Goal: Transaction & Acquisition: Obtain resource

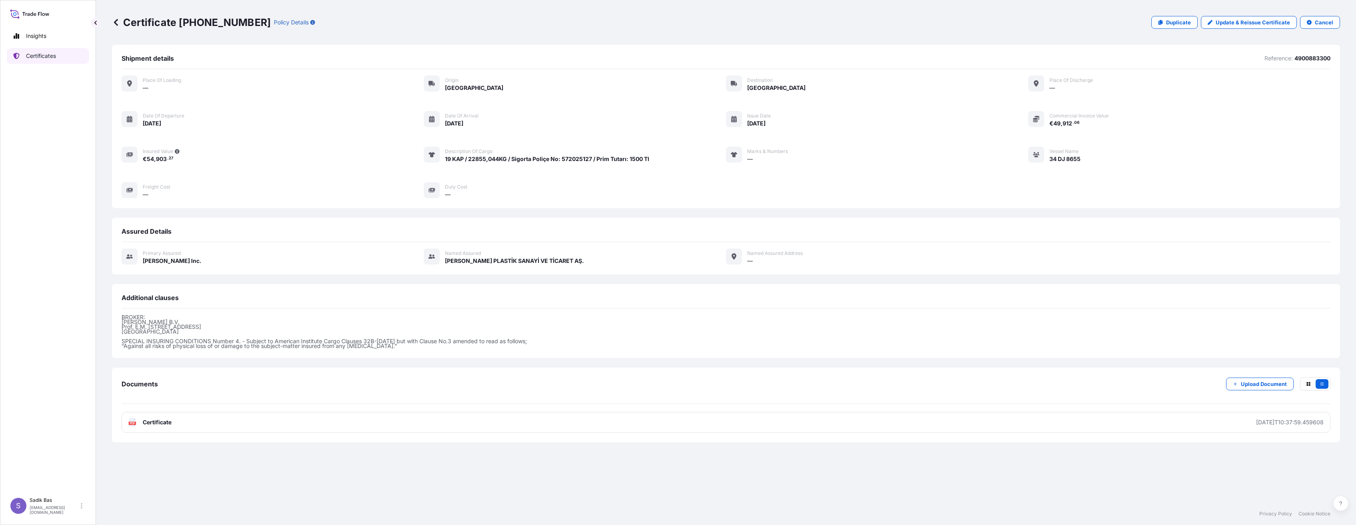
click at [40, 53] on p "Certificates" at bounding box center [41, 56] width 30 height 8
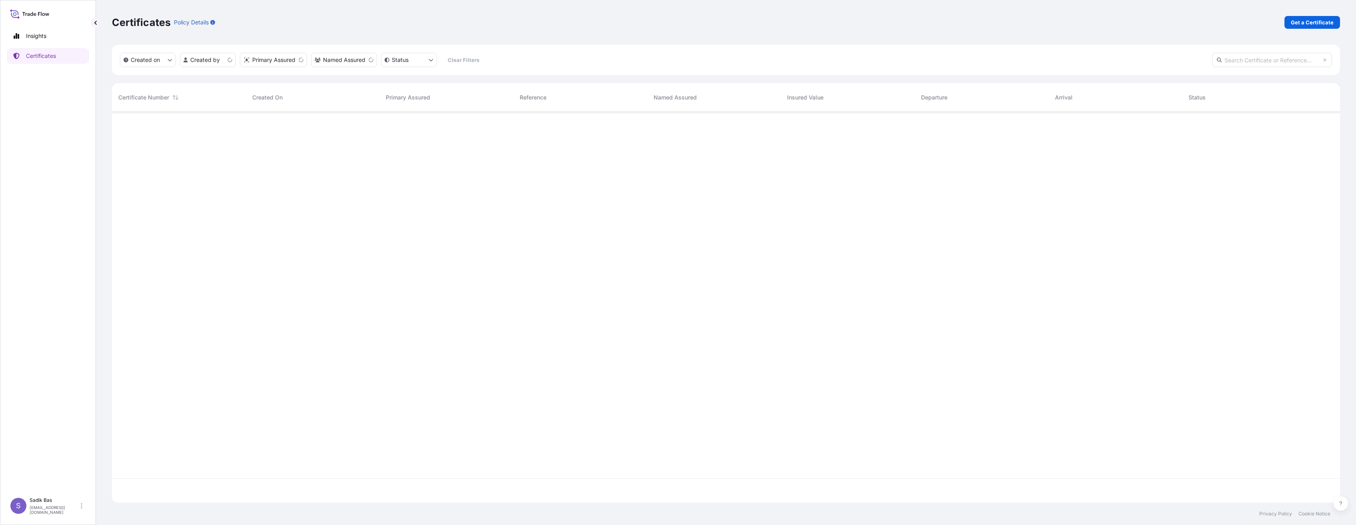
scroll to position [389, 1222]
click at [1315, 20] on p "Get a Certificate" at bounding box center [1312, 22] width 43 height 8
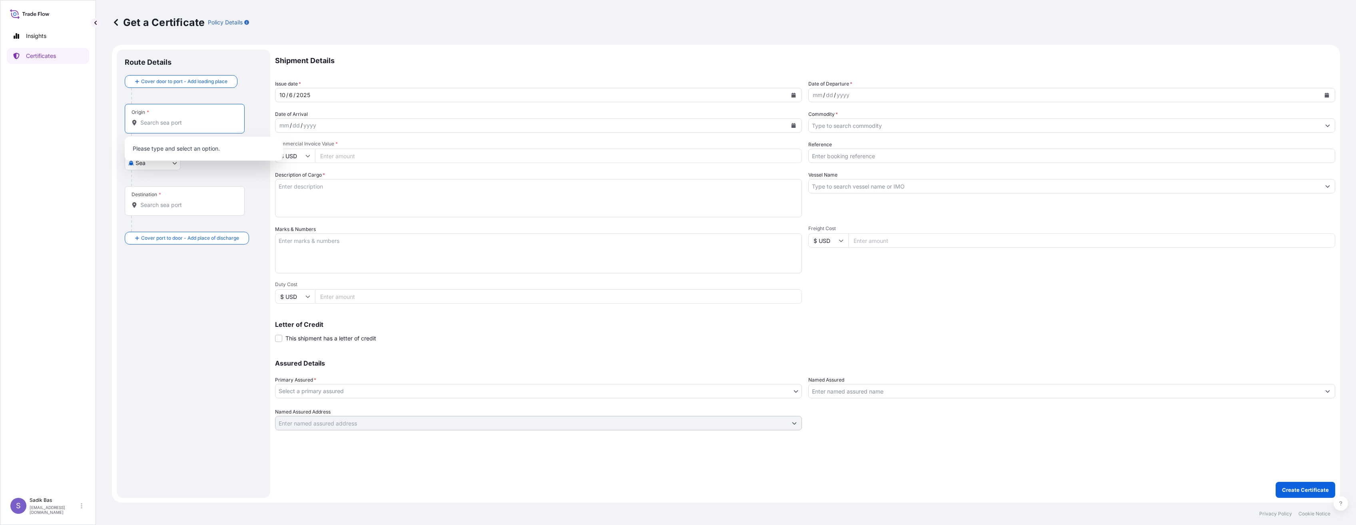
click at [158, 124] on input "Origin *" at bounding box center [187, 123] width 94 height 8
click at [164, 164] on body "0 options available. 0 options available. 0 options available. Insights Certifi…" at bounding box center [678, 262] width 1356 height 525
click at [145, 199] on span "Road" at bounding box center [147, 198] width 14 height 8
select select "Road"
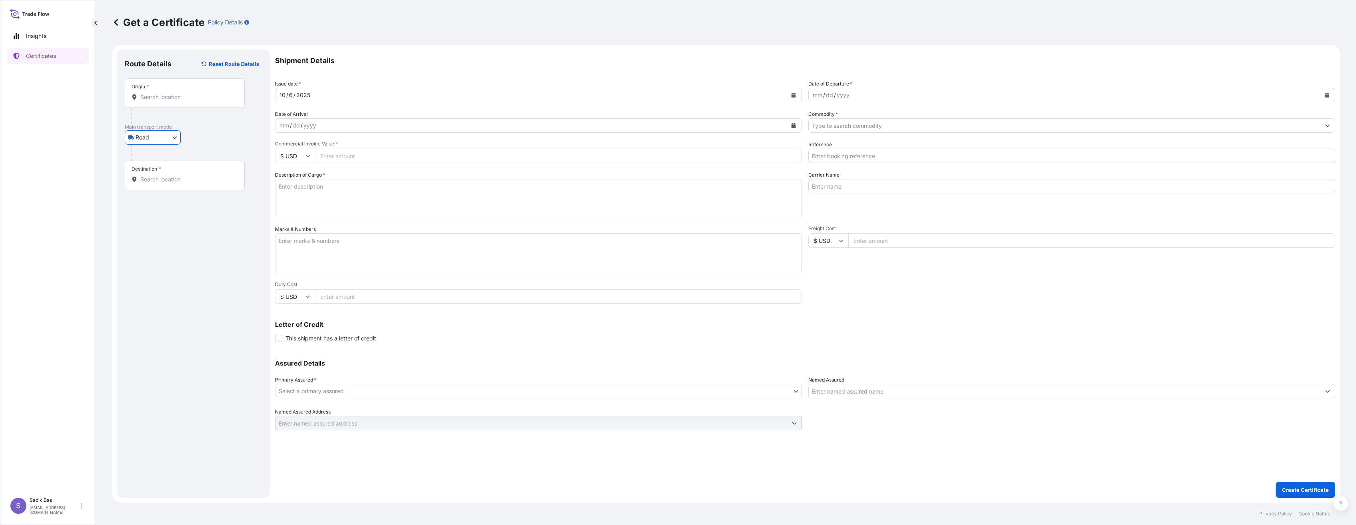
click at [182, 85] on div "Origin *" at bounding box center [185, 93] width 120 height 30
click at [182, 93] on input "Origin *" at bounding box center [187, 97] width 94 height 8
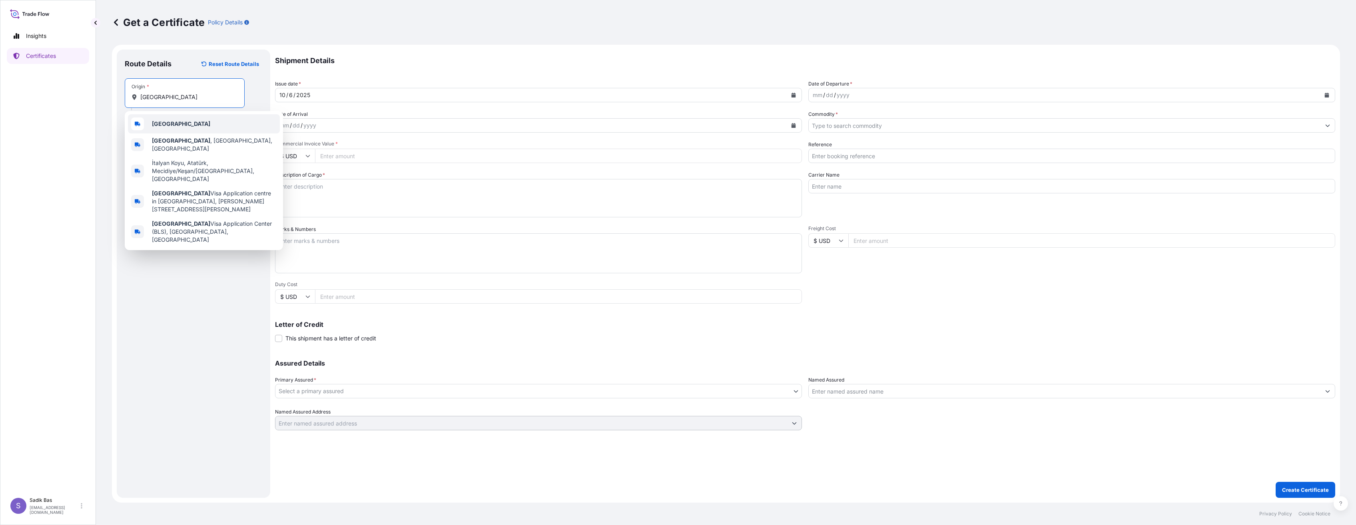
click at [170, 124] on div "[GEOGRAPHIC_DATA]" at bounding box center [204, 123] width 152 height 19
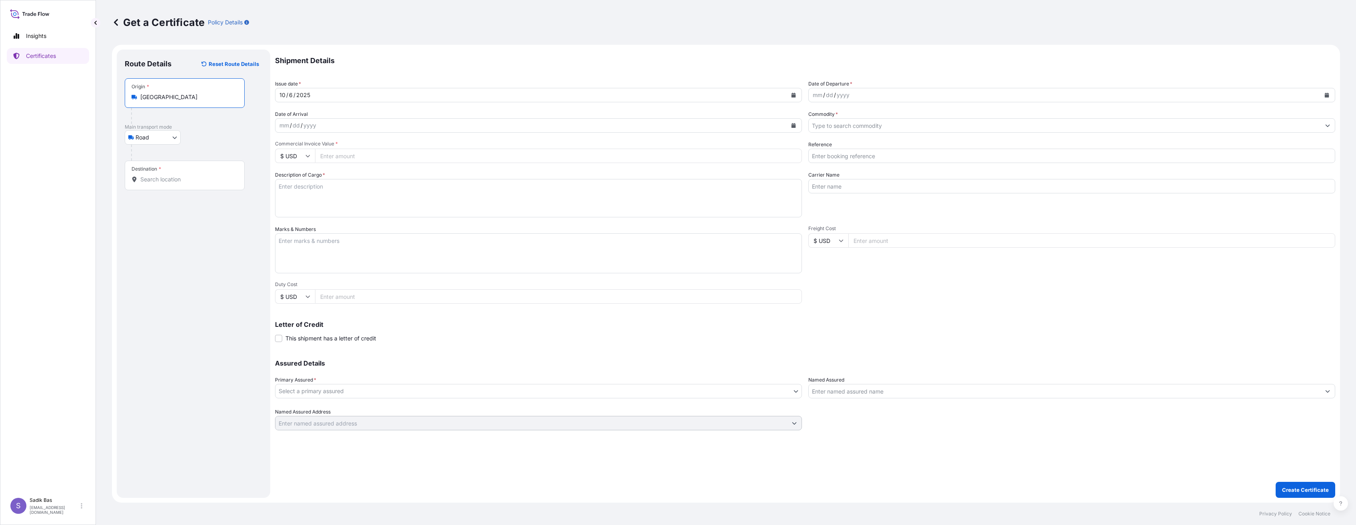
type input "[GEOGRAPHIC_DATA]"
click at [195, 173] on div "Place of loading Road / [GEOGRAPHIC_DATA] / Inland Origin * [GEOGRAPHIC_DATA] M…" at bounding box center [193, 134] width 137 height 112
click at [181, 195] on input "Destination *" at bounding box center [187, 195] width 94 height 8
click at [180, 225] on div "Turk ey" at bounding box center [204, 222] width 152 height 19
type input "[GEOGRAPHIC_DATA]"
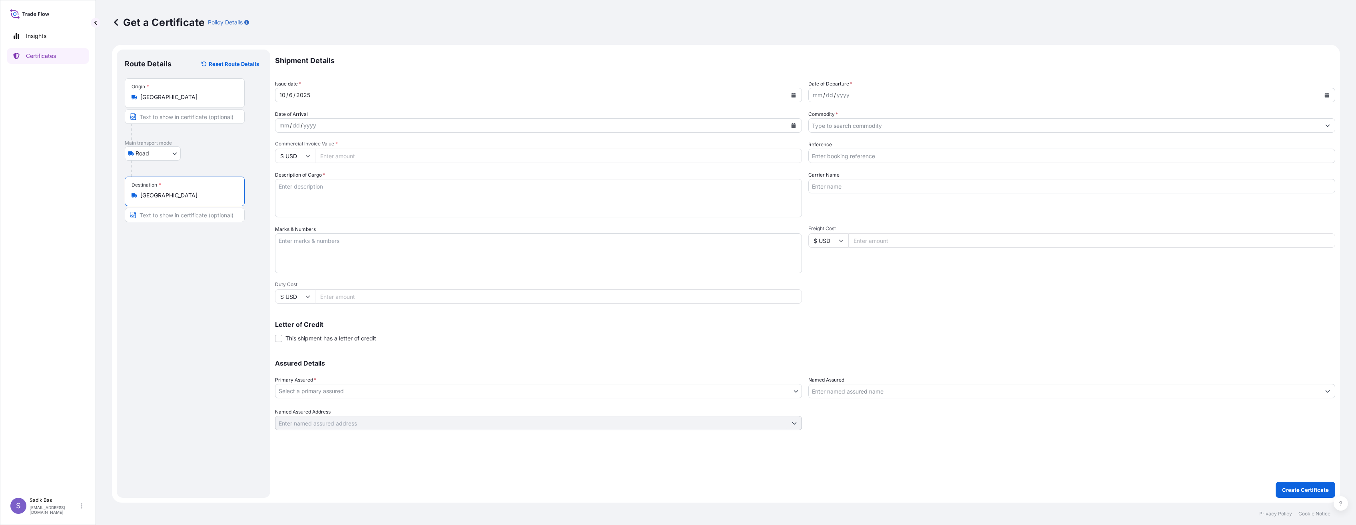
click at [374, 128] on div "mm / dd / yyyy" at bounding box center [531, 125] width 512 height 14
click at [334, 120] on div "mm / dd / yyyy" at bounding box center [531, 125] width 512 height 14
click at [791, 125] on button "Calendar" at bounding box center [793, 125] width 13 height 13
click at [360, 178] on div "3" at bounding box center [365, 178] width 14 height 14
click at [906, 92] on div "mm / dd / yyyy" at bounding box center [1065, 95] width 512 height 14
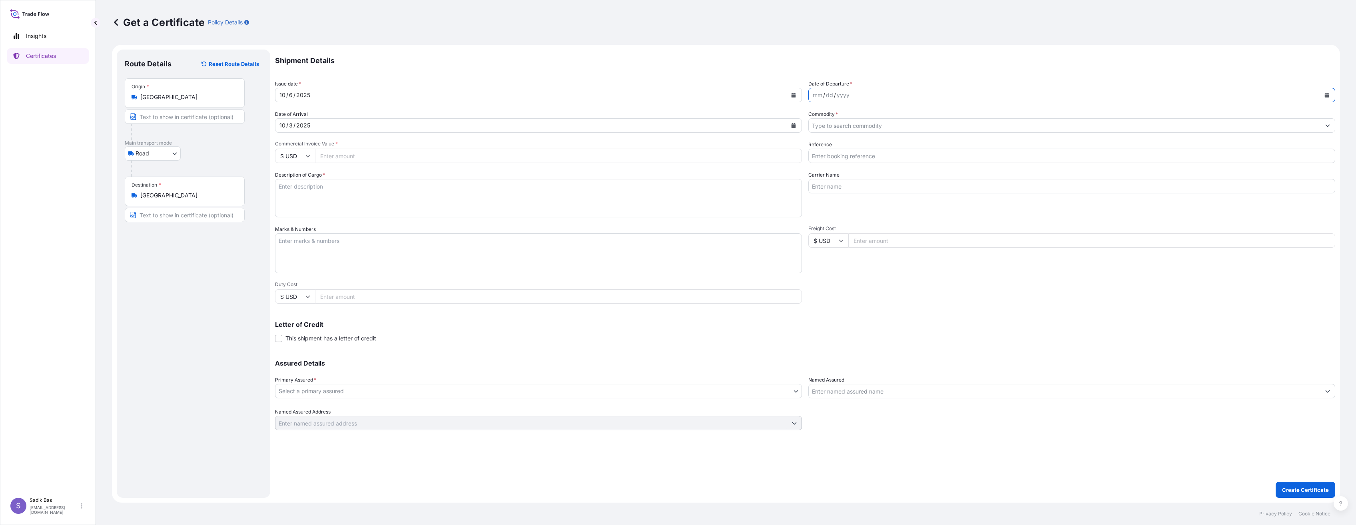
click at [1329, 97] on button "Calendar" at bounding box center [1326, 95] width 13 height 13
click at [823, 116] on icon "Previous" at bounding box center [825, 118] width 5 height 5
click at [899, 194] on div "26" at bounding box center [898, 193] width 14 height 14
click at [397, 157] on input "Commercial Invoice Value *" at bounding box center [558, 156] width 487 height 14
click at [1183, 124] on input "Commodity *" at bounding box center [1065, 125] width 512 height 14
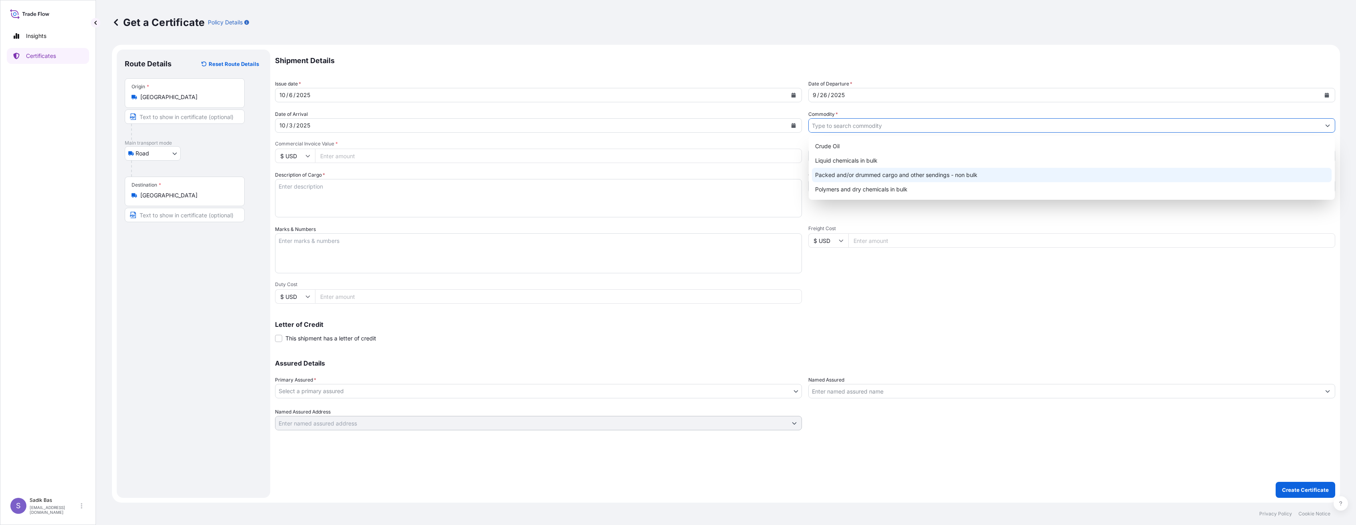
click at [909, 179] on div "Packed and/or drummed cargo and other sendings - non bulk" at bounding box center [1072, 175] width 520 height 14
type input "Packed and/or drummed cargo and other sendings - non bulk"
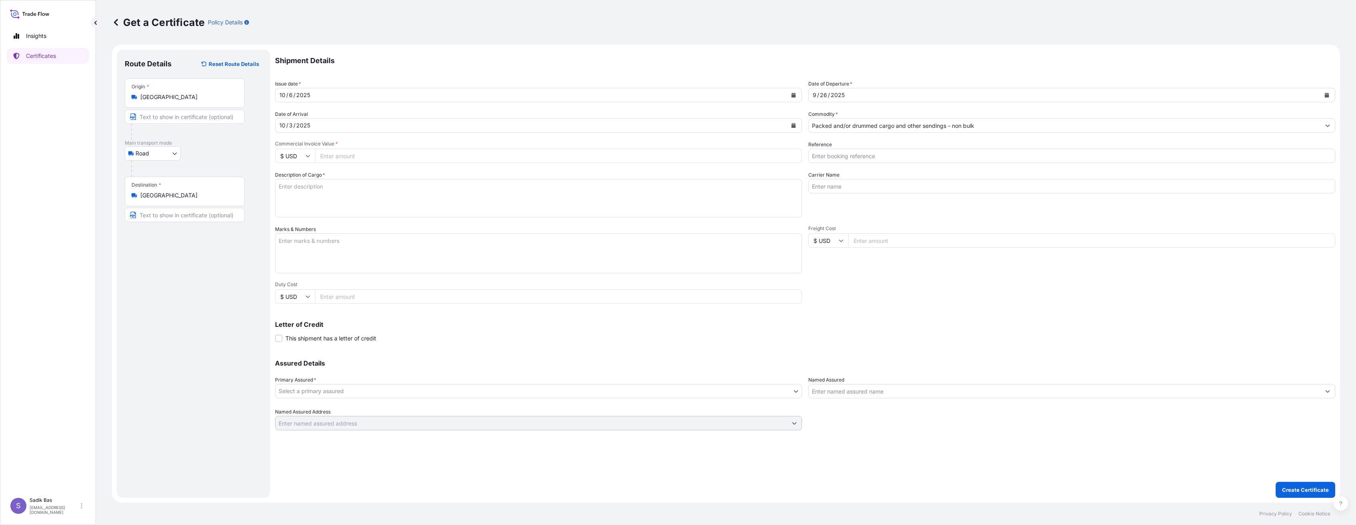
click at [479, 154] on input "Commercial Invoice Value *" at bounding box center [558, 156] width 487 height 14
drag, startPoint x: 311, startPoint y: 158, endPoint x: 303, endPoint y: 162, distance: 9.1
click at [311, 157] on input "$ USD" at bounding box center [295, 156] width 40 height 14
click at [295, 179] on div "€ EUR" at bounding box center [295, 177] width 34 height 15
type input "€ EUR"
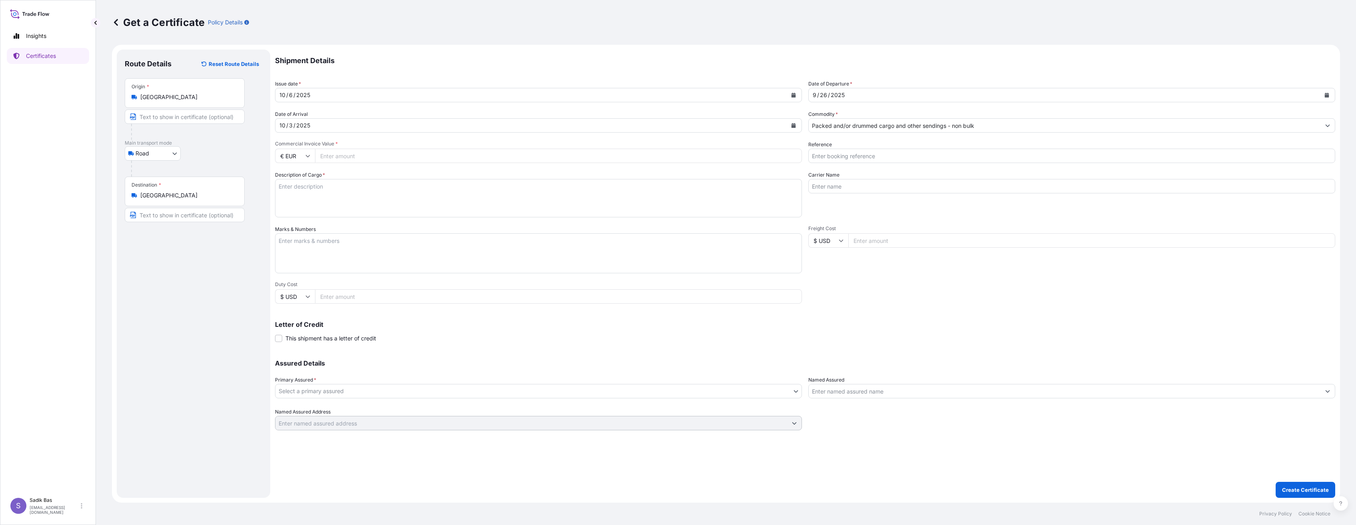
click at [408, 155] on input "Commercial Invoice Value *" at bounding box center [558, 156] width 487 height 14
type input "21192.08"
click at [330, 189] on textarea "Description of Cargo *" at bounding box center [538, 198] width 527 height 38
paste textarea "6215,82 KG"
type textarea "5 Kap / 6215,82 KG / Sigorta Poliçe No: 572015127 / Prim Tutarı : 1000 Tl"
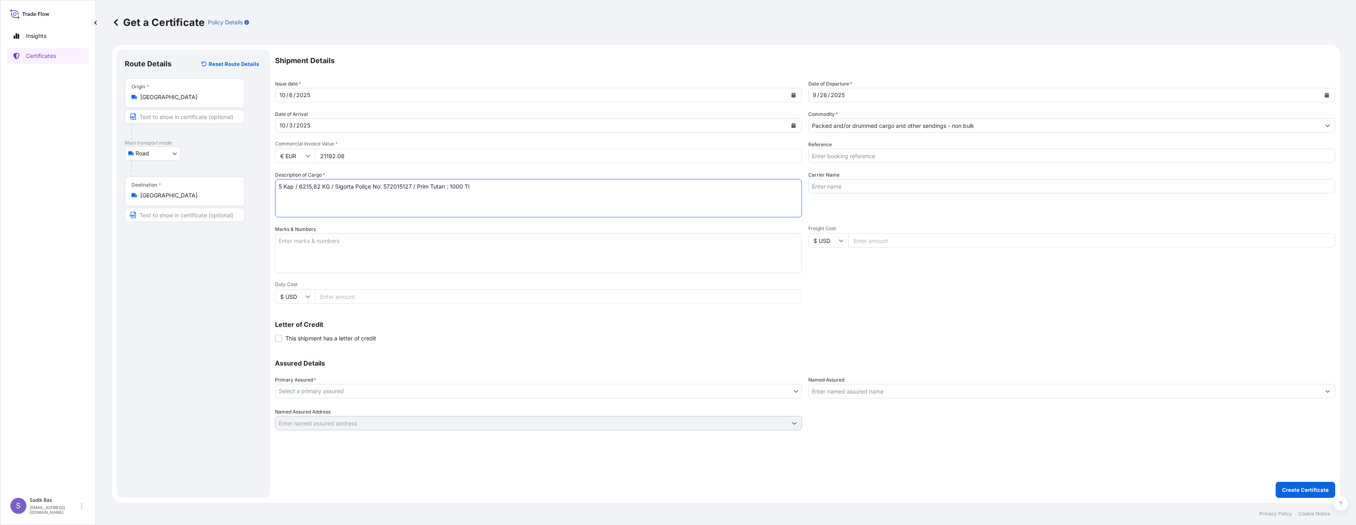
click at [902, 159] on input "Reference" at bounding box center [1071, 156] width 527 height 14
click at [898, 182] on input "Carrier Name" at bounding box center [1071, 186] width 527 height 14
paste input "34 HUH 074"
type input "34 HUH 074"
click at [937, 162] on input "Reference" at bounding box center [1071, 156] width 527 height 14
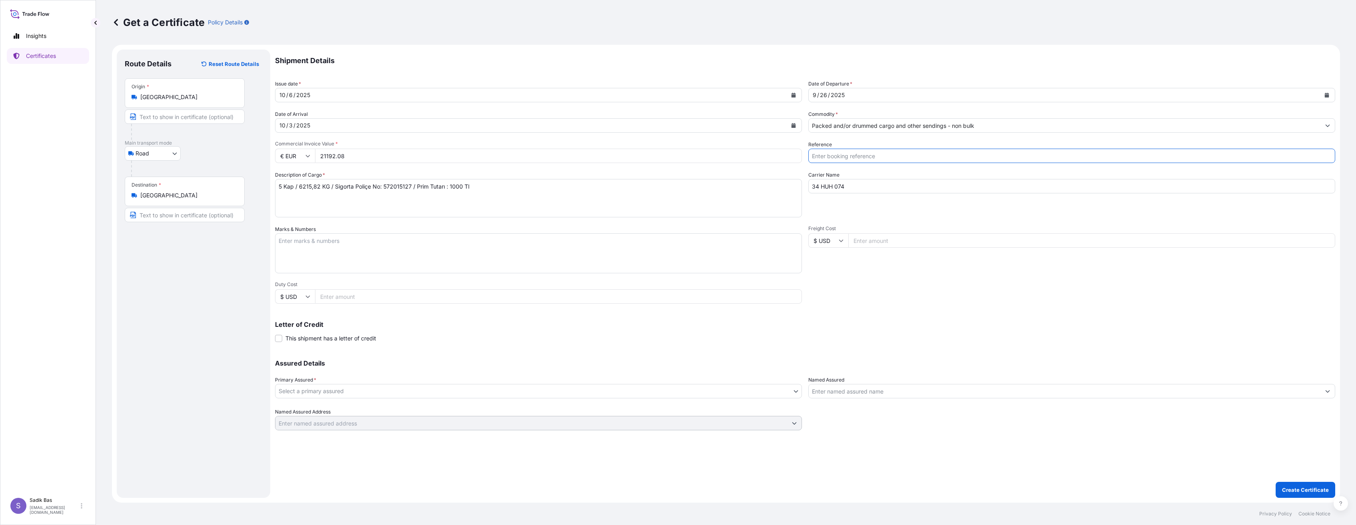
paste input "4900883462"
paste input "4900876570"
paste input "4900876633"
type input "4900883462 / 4900876570 / 4900876633"
click at [365, 395] on body "Insights Certificates S Sadik Bas [EMAIL_ADDRESS][DOMAIN_NAME] Get a Certificat…" at bounding box center [678, 262] width 1356 height 525
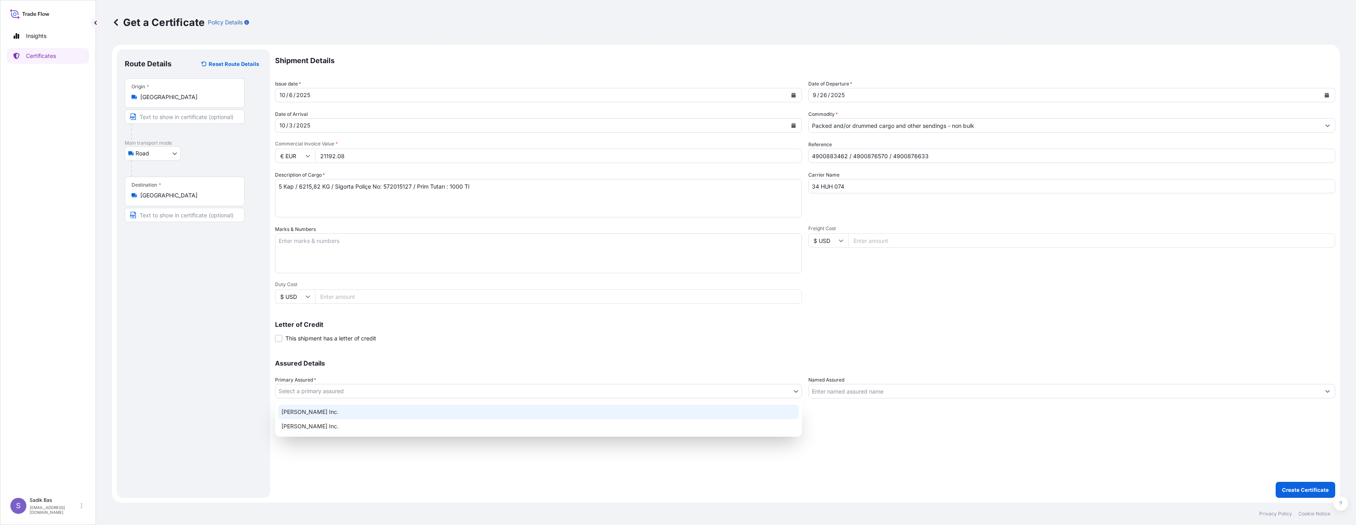
click at [348, 412] on div "[PERSON_NAME] Inc." at bounding box center [538, 412] width 520 height 14
select select "32015"
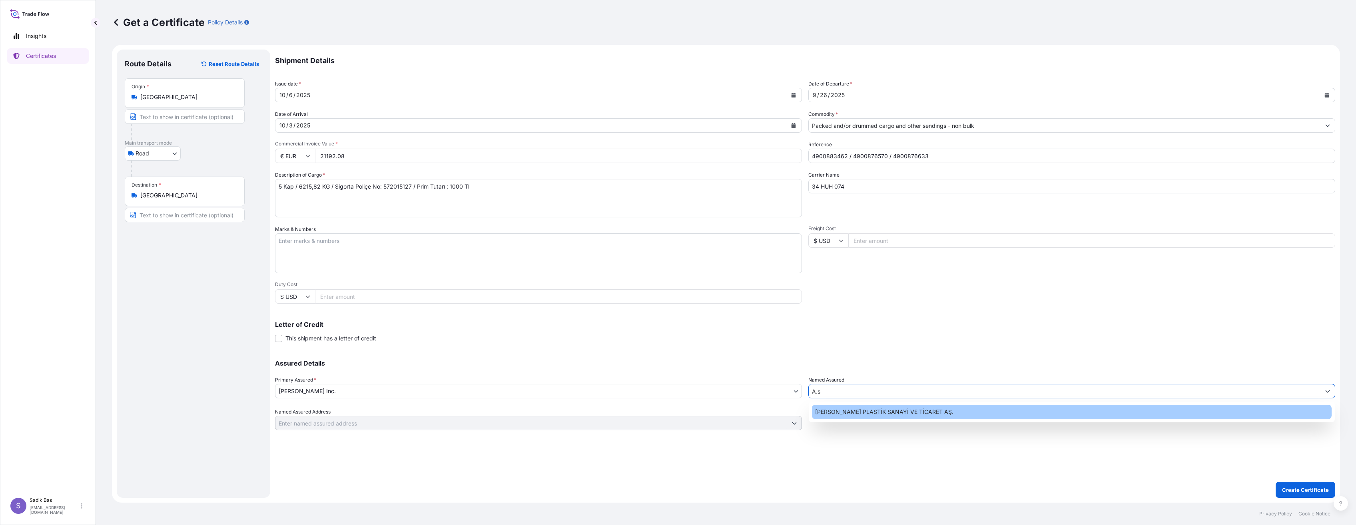
click at [872, 409] on span "[PERSON_NAME] PLASTİK SANAYİ VE TİCARET AŞ." at bounding box center [884, 412] width 138 height 8
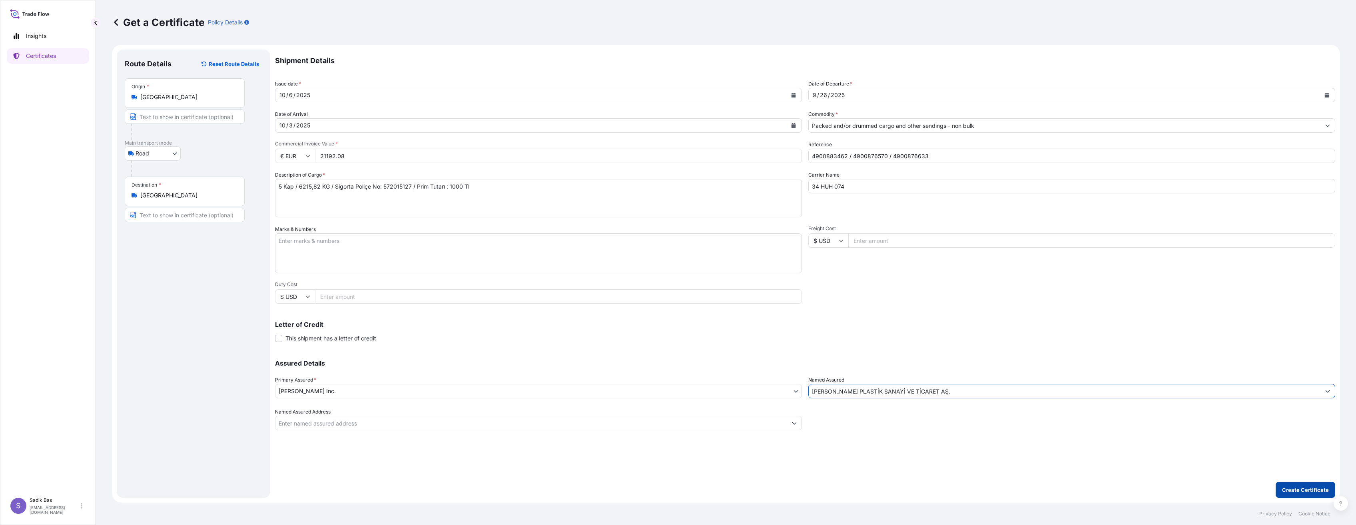
type input "[PERSON_NAME] PLASTİK SANAYİ VE TİCARET AŞ."
click at [1303, 490] on p "Create Certificate" at bounding box center [1305, 490] width 47 height 8
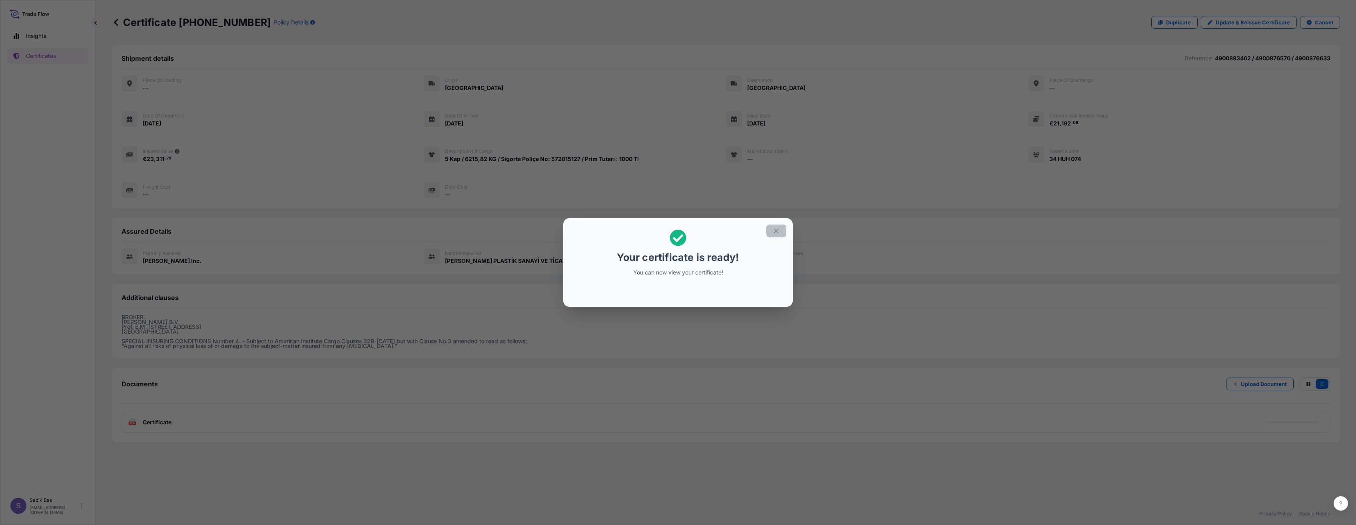
click at [775, 231] on icon "button" at bounding box center [776, 230] width 7 height 7
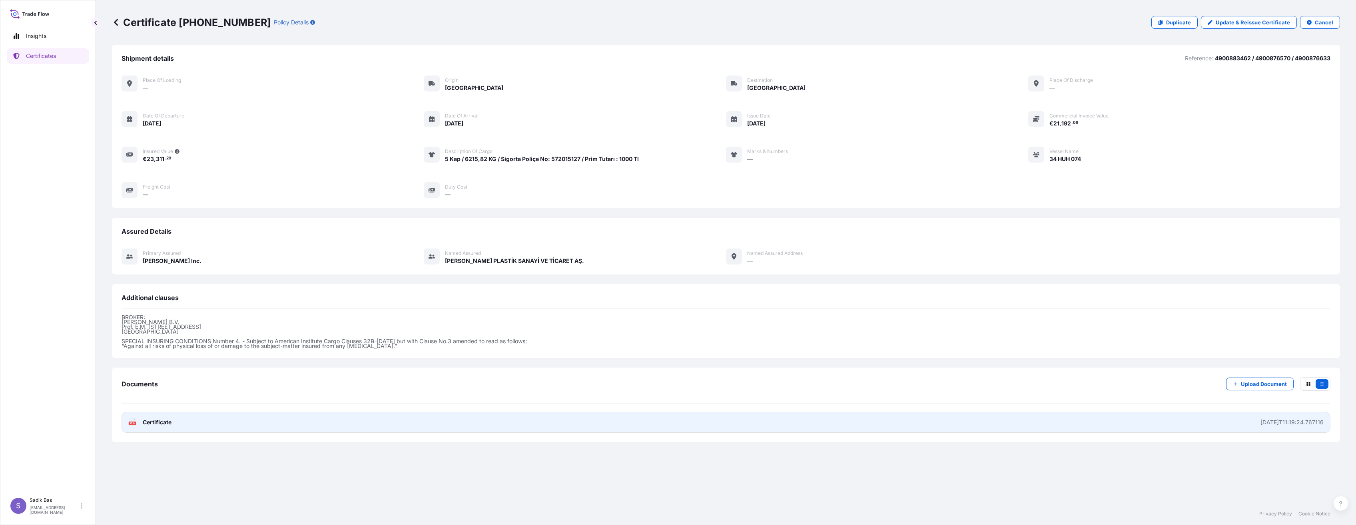
click at [156, 421] on span "Certificate" at bounding box center [157, 422] width 29 height 8
